Goal: Find specific page/section: Find specific page/section

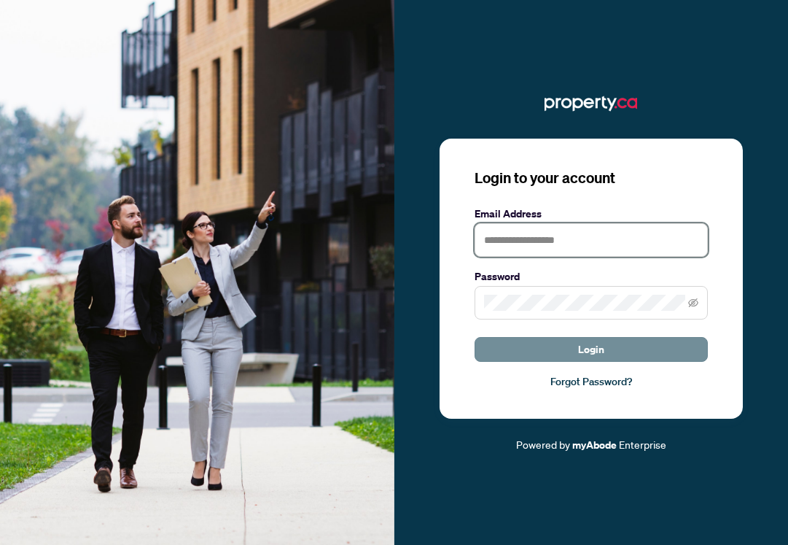
type input "**********"
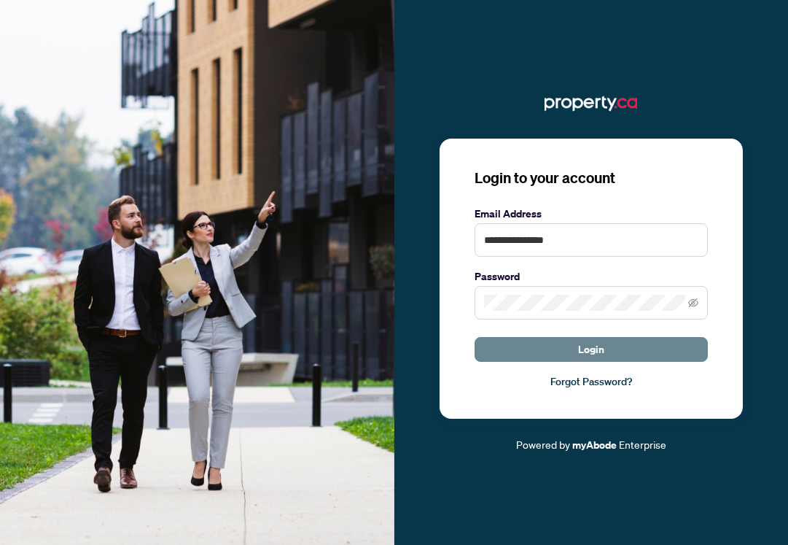
click at [607, 352] on button "Login" at bounding box center [591, 349] width 233 height 25
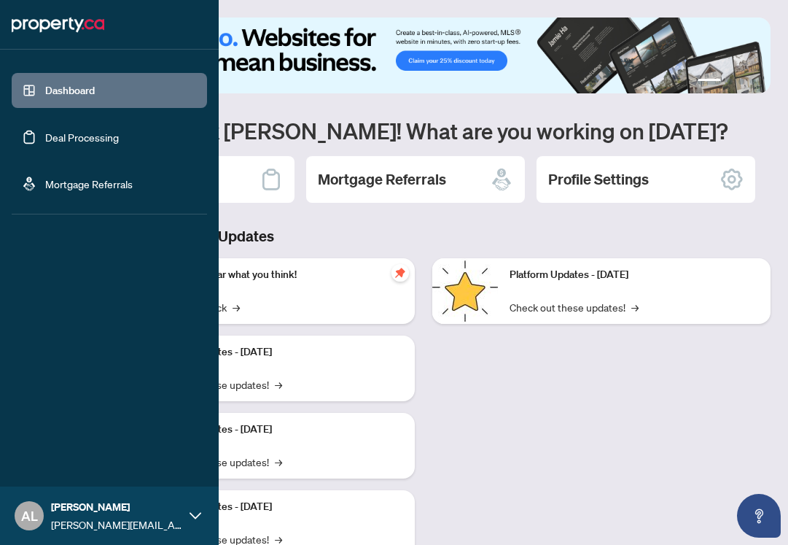
click at [83, 138] on link "Deal Processing" at bounding box center [82, 137] width 74 height 13
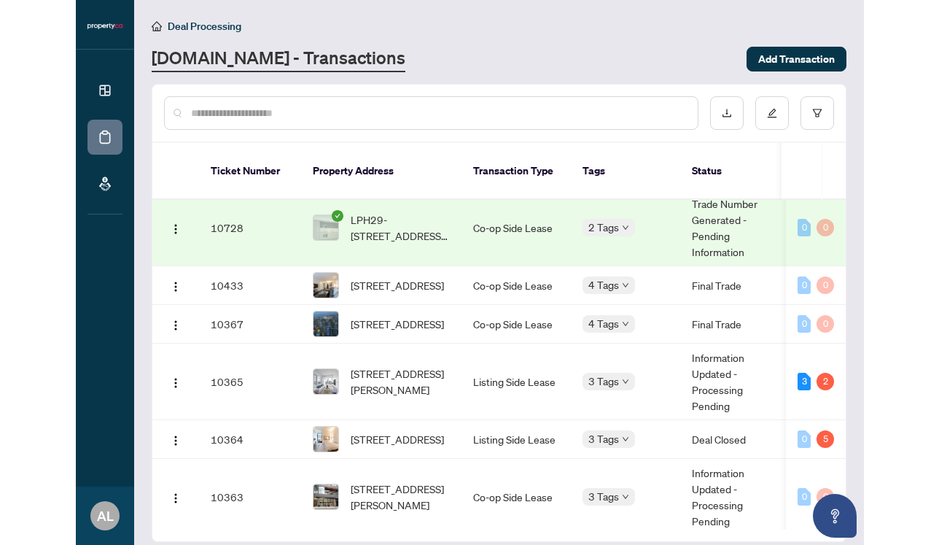
scroll to position [38, 0]
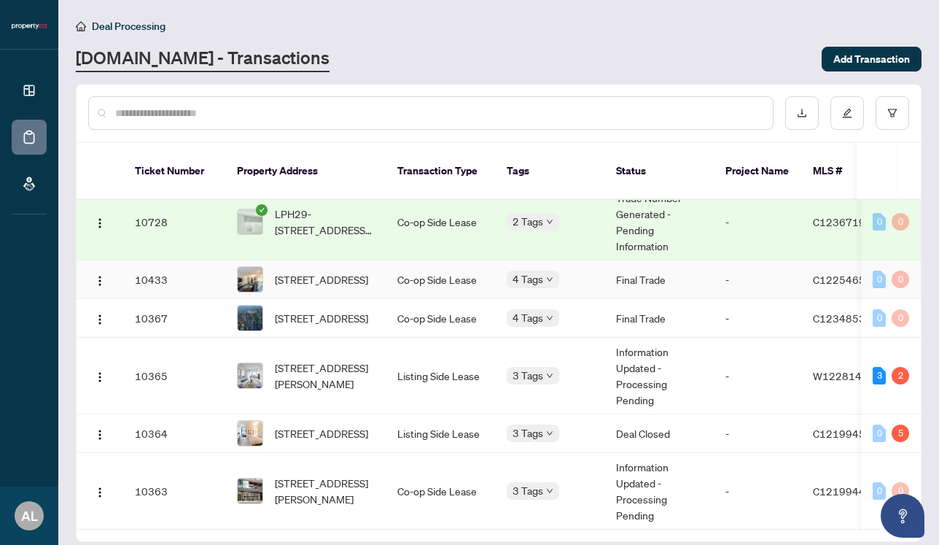
click at [202, 273] on td "10433" at bounding box center [174, 279] width 102 height 39
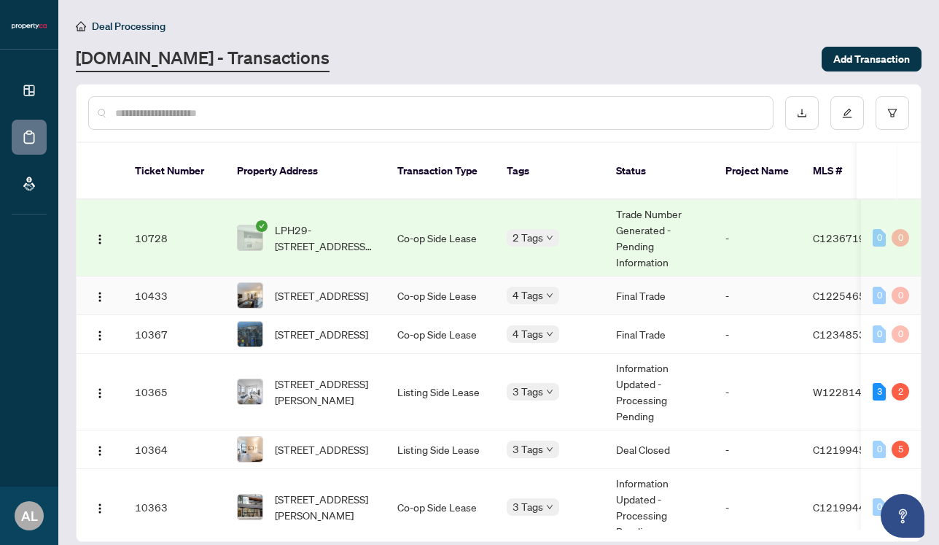
click at [242, 315] on td "[STREET_ADDRESS]" at bounding box center [305, 295] width 160 height 39
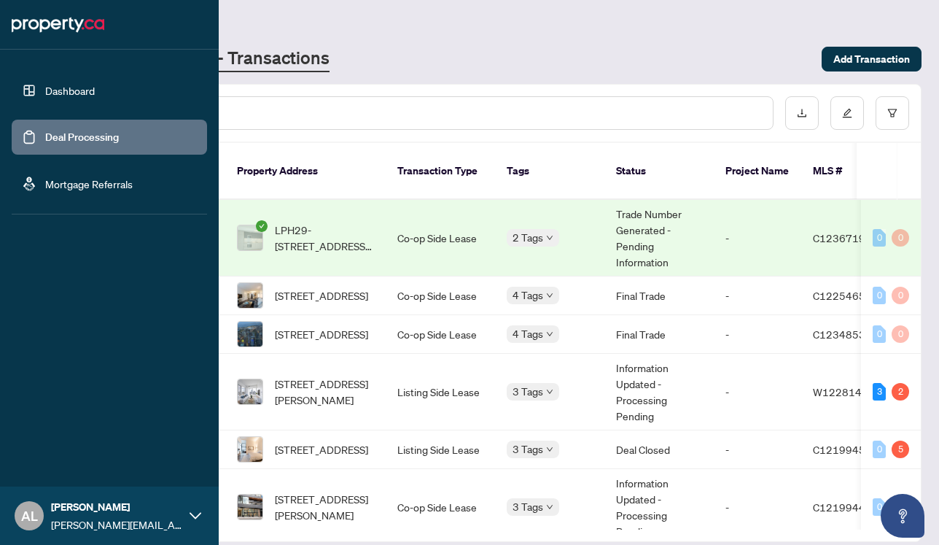
click at [77, 138] on link "Deal Processing" at bounding box center [82, 137] width 74 height 13
click at [101, 183] on link "Mortgage Referrals" at bounding box center [89, 183] width 88 height 13
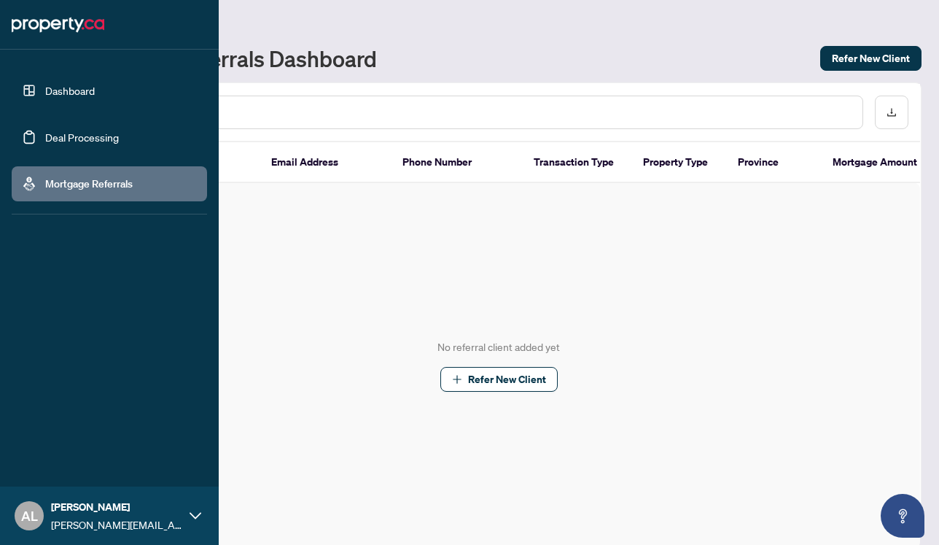
click at [101, 158] on ul "Dashboard Deal Processing Mortgage Referrals" at bounding box center [109, 137] width 195 height 128
click at [101, 139] on link "Deal Processing" at bounding box center [82, 137] width 74 height 13
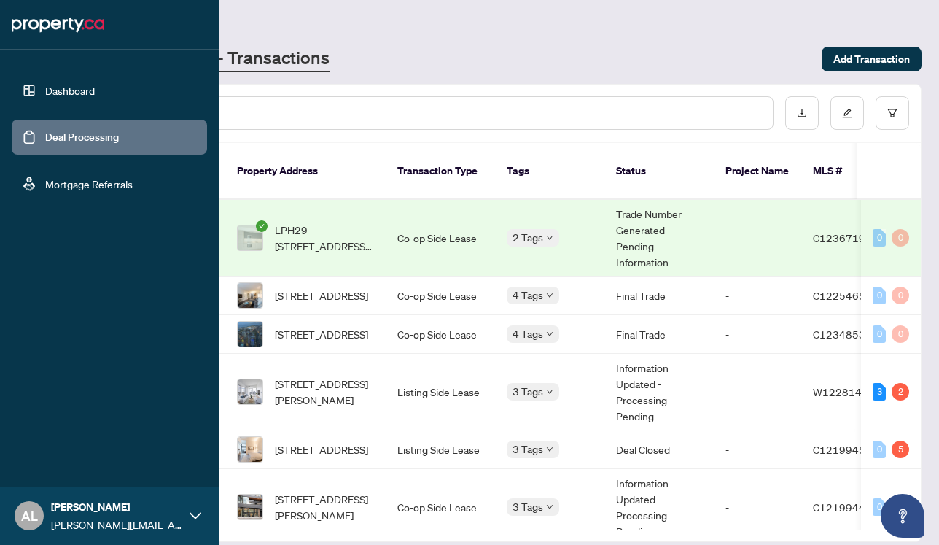
click at [95, 97] on link "Dashboard" at bounding box center [70, 90] width 50 height 13
